Goal: Navigation & Orientation: Find specific page/section

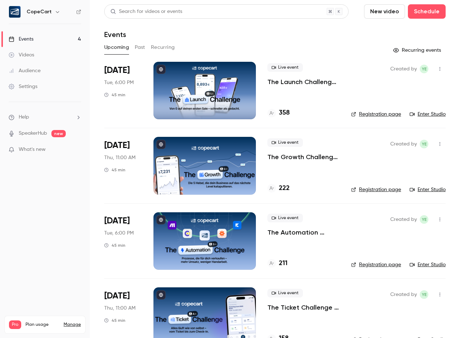
click at [31, 69] on div "Audience" at bounding box center [25, 70] width 32 height 7
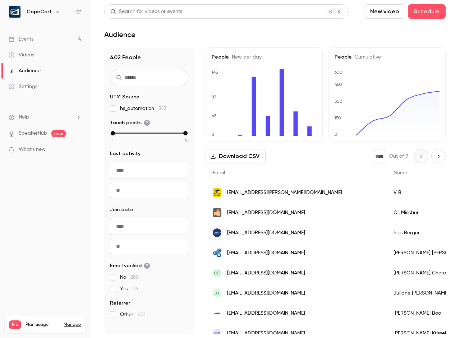
click at [62, 41] on link "Events 4" at bounding box center [45, 39] width 90 height 16
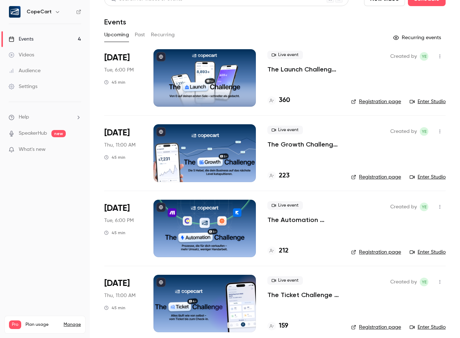
scroll to position [20, 0]
